Goal: Task Accomplishment & Management: Use online tool/utility

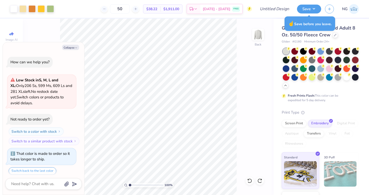
scroll to position [47, 0]
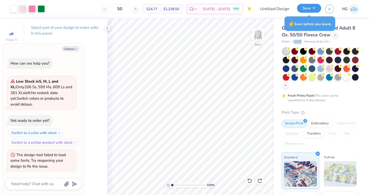
click at [313, 10] on button "Save" at bounding box center [309, 8] width 24 height 9
type textarea "x"
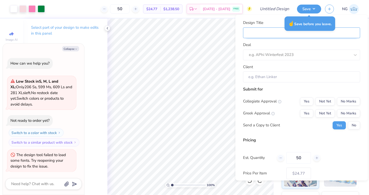
click at [260, 34] on input "Design Title" at bounding box center [301, 33] width 117 height 11
type input "2"
type textarea "x"
type input "2"
type textarea "x"
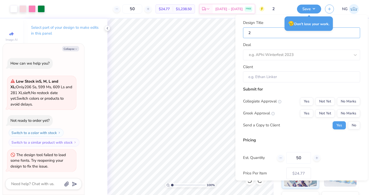
type input "2"
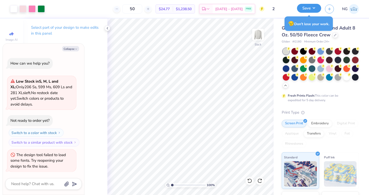
click at [311, 11] on button "Save" at bounding box center [309, 8] width 24 height 9
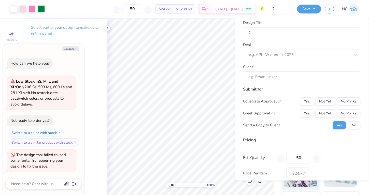
type textarea "x"
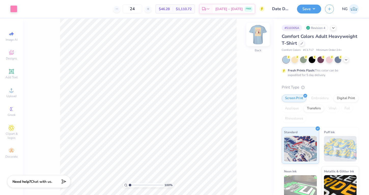
click at [262, 33] on img at bounding box center [258, 34] width 20 height 20
type input "6.14"
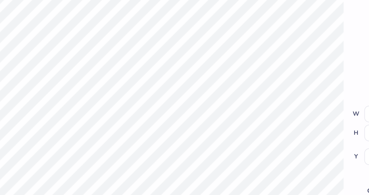
type input "9.25"
type input "13.27"
type input "3.00"
type input "0.29"
type input "0.69"
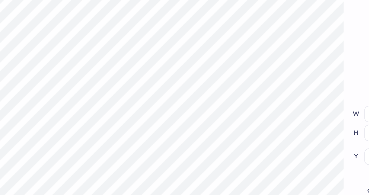
type input "6.08"
type input "9.25"
type input "13.27"
type input "3.53"
type input "5.71"
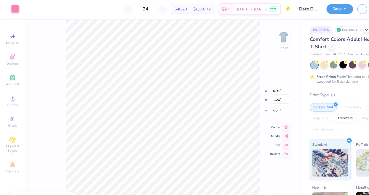
type input "5.88"
type input "1.36"
type input "1.22"
type input "5.52"
type input "9.25"
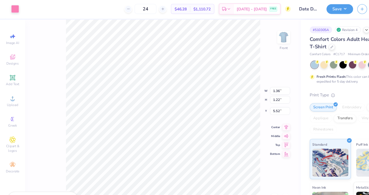
type input "13.27"
type input "3.00"
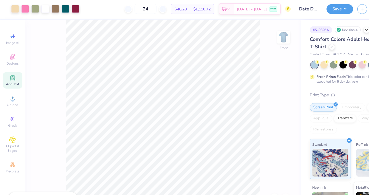
click at [12, 70] on icon at bounding box center [11, 72] width 4 height 4
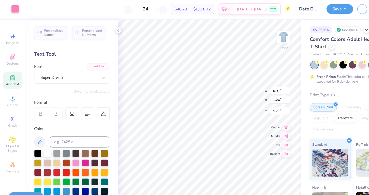
type input "5.69"
type input "1.65"
type input "12.93"
type input "5.69"
type input "1.65"
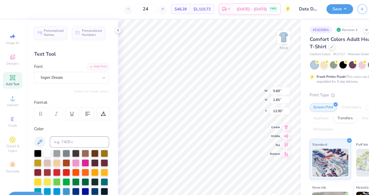
type input "19.09"
type input "7.55"
type input "1.13"
type input "1.57"
type input "5.40"
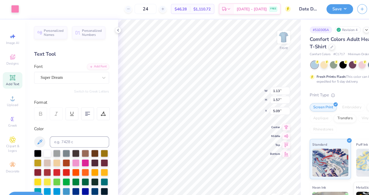
type input "5.40"
type input "0.91"
type input "1.26"
type input "5.71"
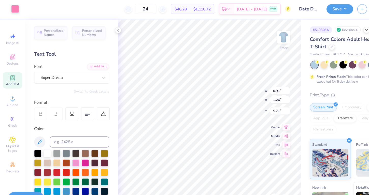
type input "9.25"
type input "13.27"
type input "3.00"
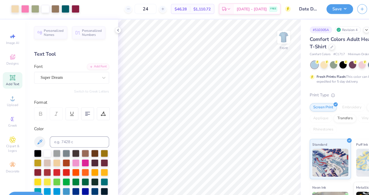
click at [104, 28] on div "Personalized Names Personalized Numbers Text Tool Add Font Font Super Dream Swi…" at bounding box center [65, 107] width 85 height 177
click at [107, 28] on icon at bounding box center [107, 28] width 4 height 4
